Goal: Use online tool/utility: Utilize a website feature to perform a specific function

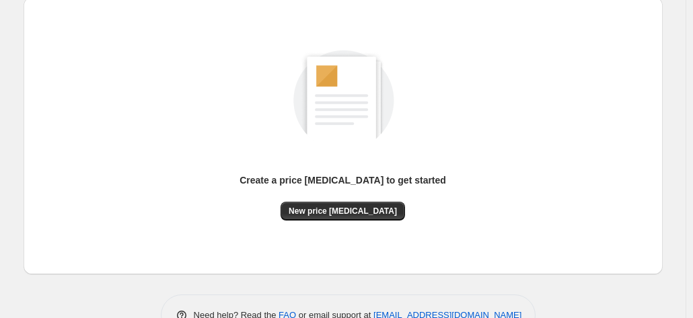
scroll to position [185, 0]
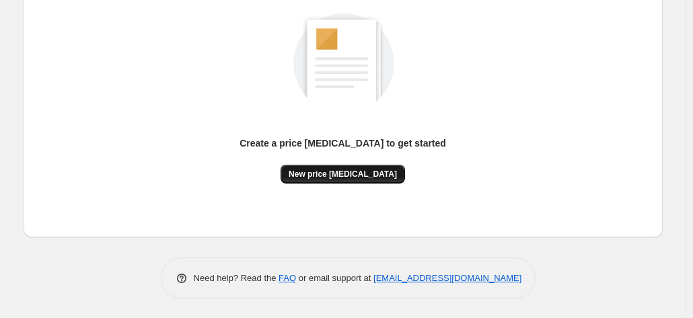
click at [352, 176] on span "New price [MEDICAL_DATA]" at bounding box center [343, 174] width 108 height 11
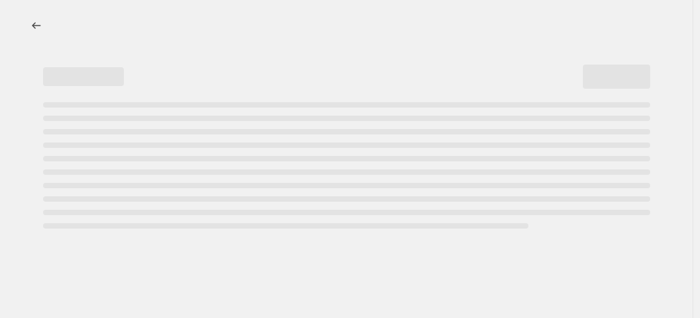
select select "percentage"
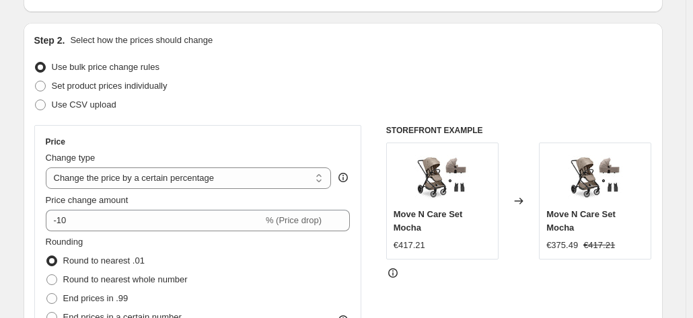
scroll to position [135, 0]
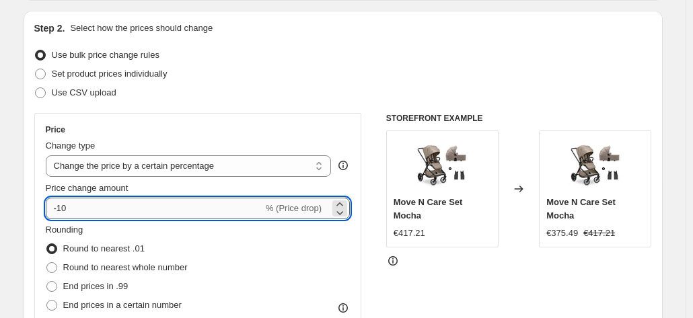
click at [156, 212] on input "-10" at bounding box center [154, 209] width 217 height 22
type input "-1"
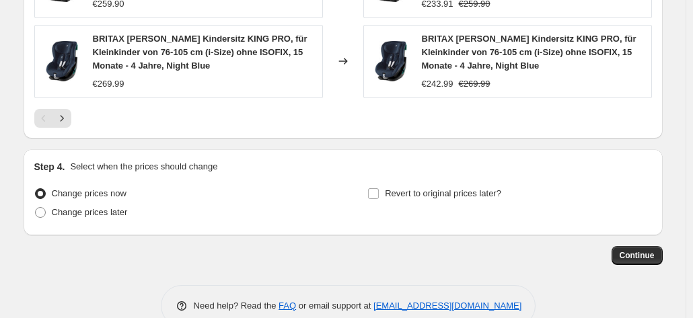
scroll to position [1095, 0]
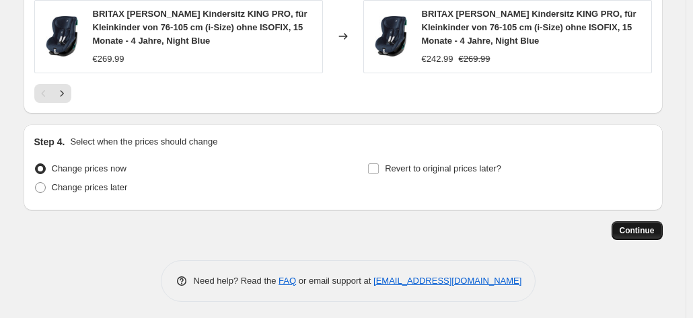
type input "-35"
click at [631, 228] on span "Continue" at bounding box center [637, 231] width 35 height 11
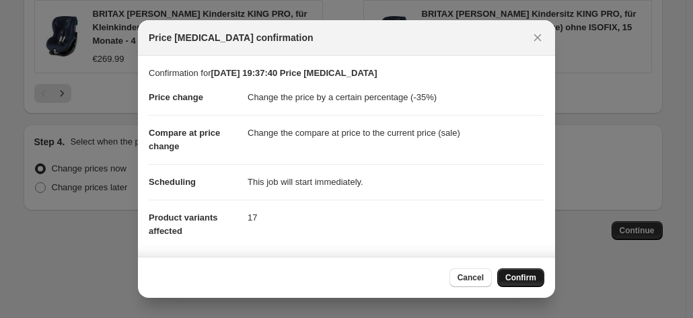
click at [513, 277] on span "Confirm" at bounding box center [521, 278] width 31 height 11
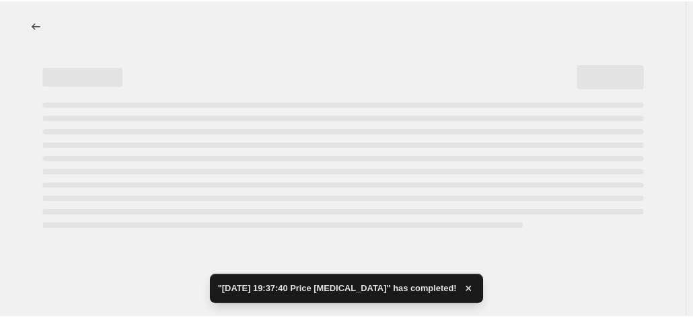
select select "percentage"
